Goal: Obtain resource: Download file/media

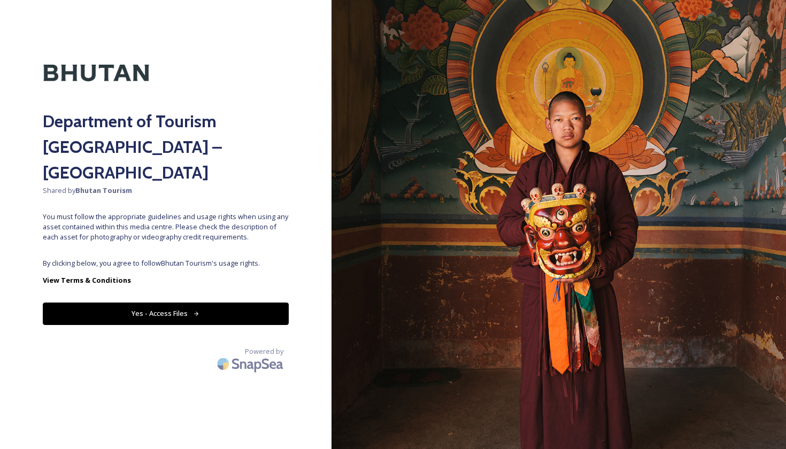
click at [195, 311] on icon at bounding box center [196, 314] width 7 height 7
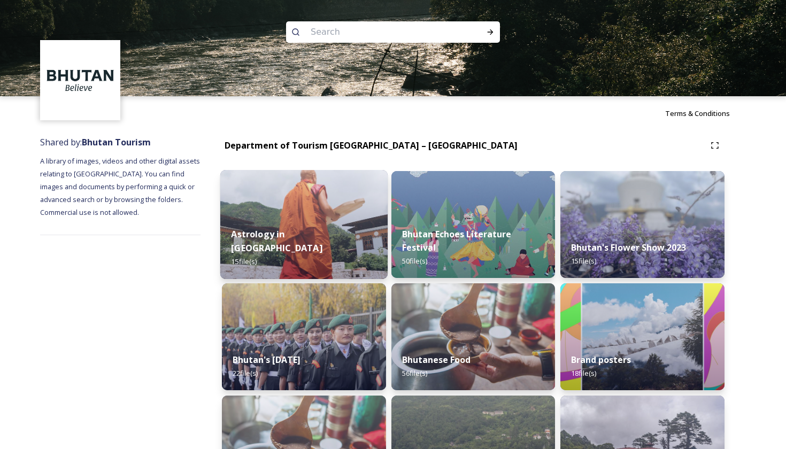
click at [293, 242] on div "Astrology in [GEOGRAPHIC_DATA] 15 file(s)" at bounding box center [303, 248] width 167 height 62
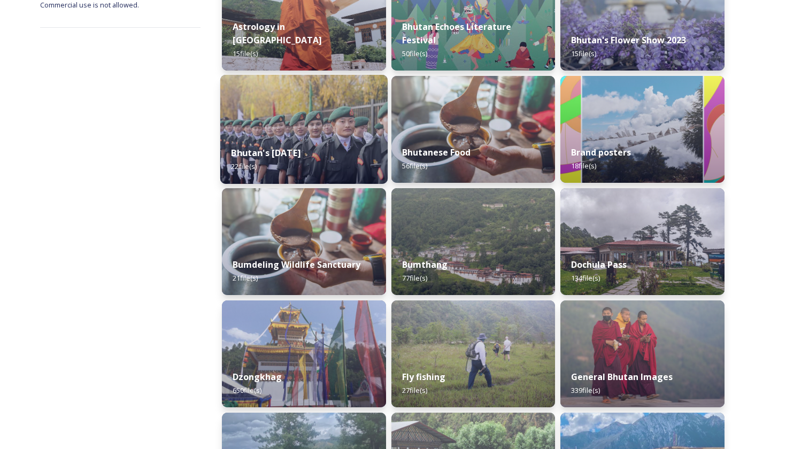
scroll to position [208, 0]
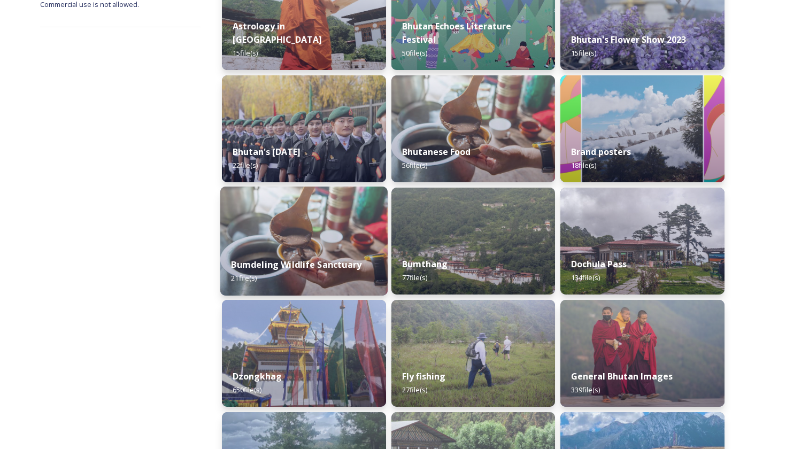
click at [286, 237] on img at bounding box center [303, 241] width 167 height 109
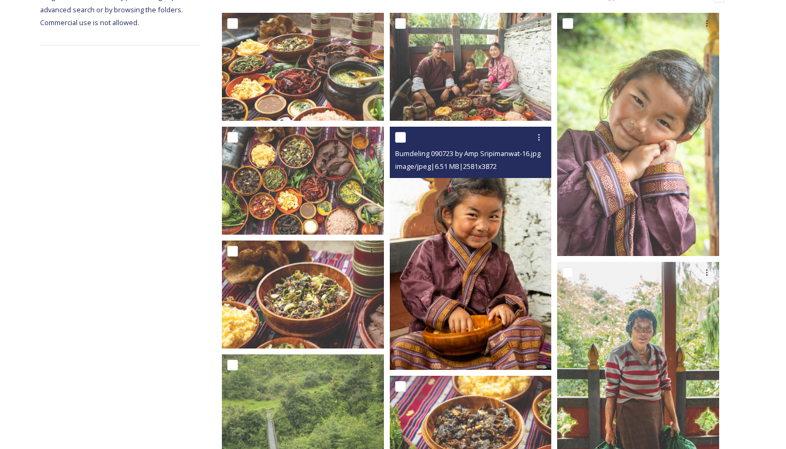
scroll to position [184, 0]
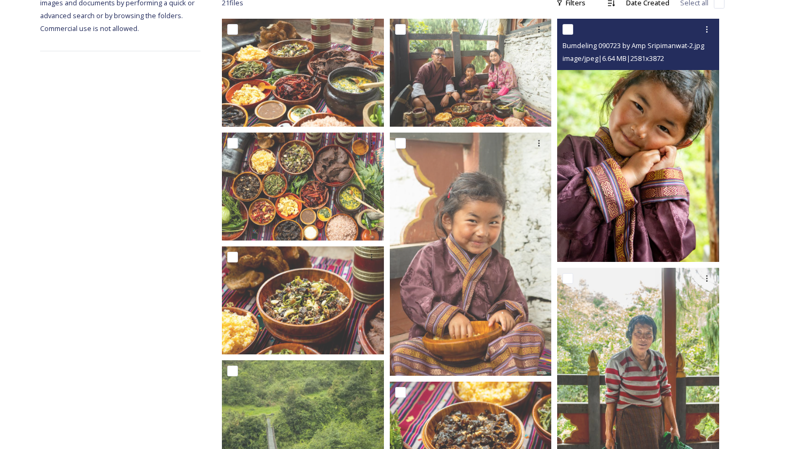
click at [632, 174] on img at bounding box center [638, 140] width 162 height 243
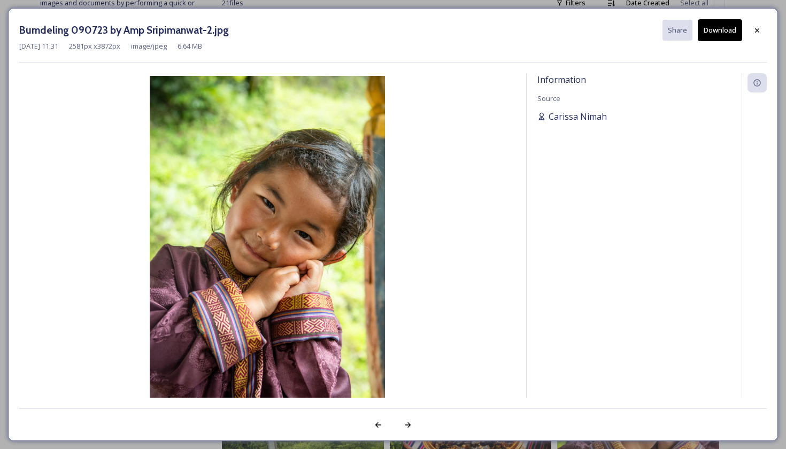
click at [566, 118] on span "Carissa Nimah" at bounding box center [578, 116] width 58 height 13
click at [755, 34] on icon at bounding box center [757, 30] width 9 height 9
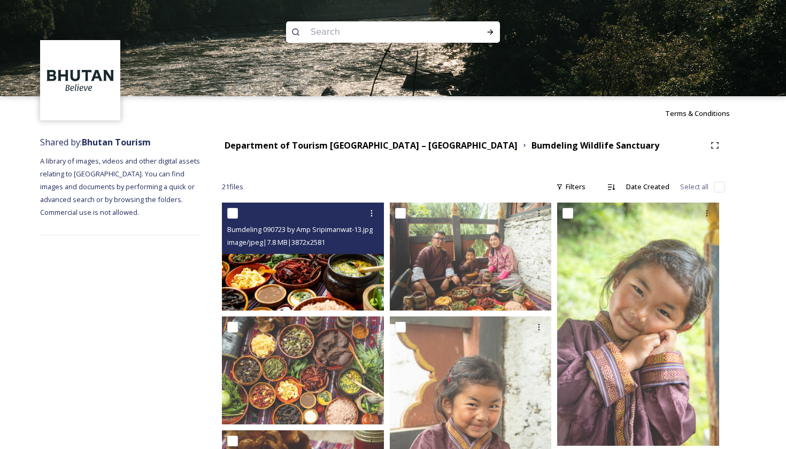
scroll to position [0, 0]
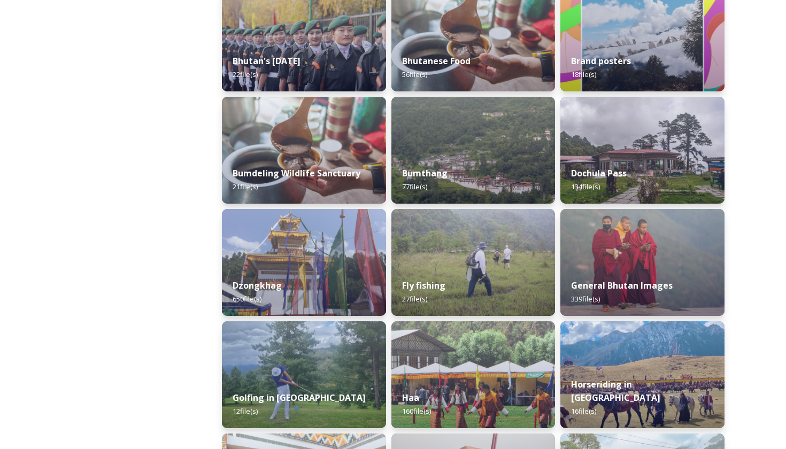
scroll to position [317, 0]
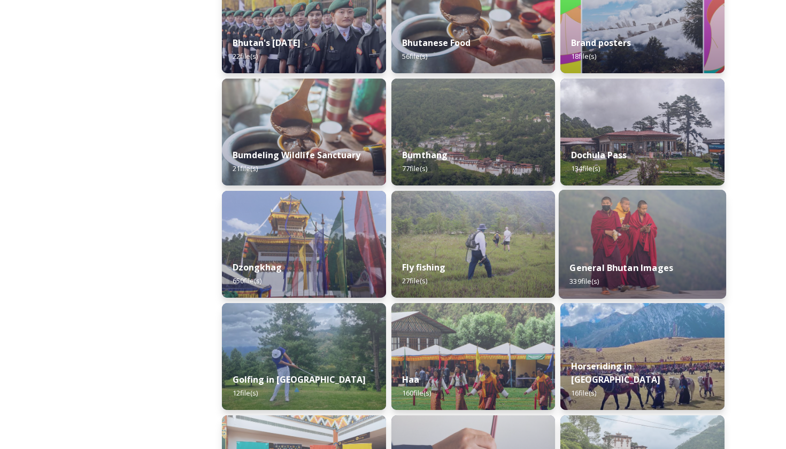
click at [628, 250] on img at bounding box center [642, 244] width 167 height 109
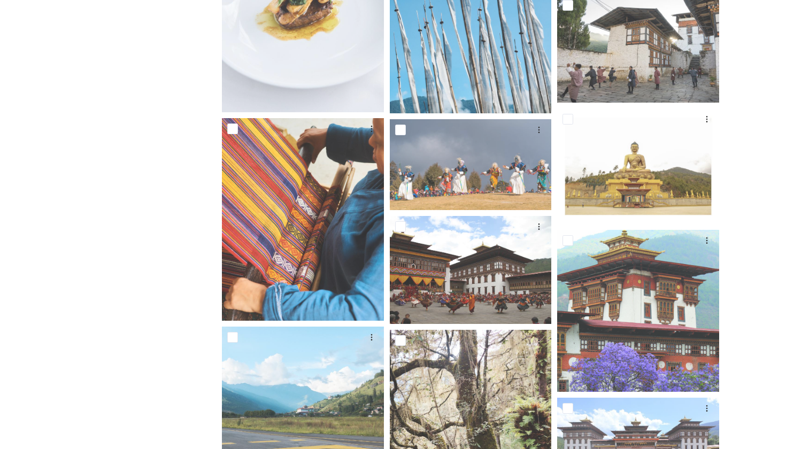
scroll to position [6593, 0]
